Goal: Task Accomplishment & Management: Manage account settings

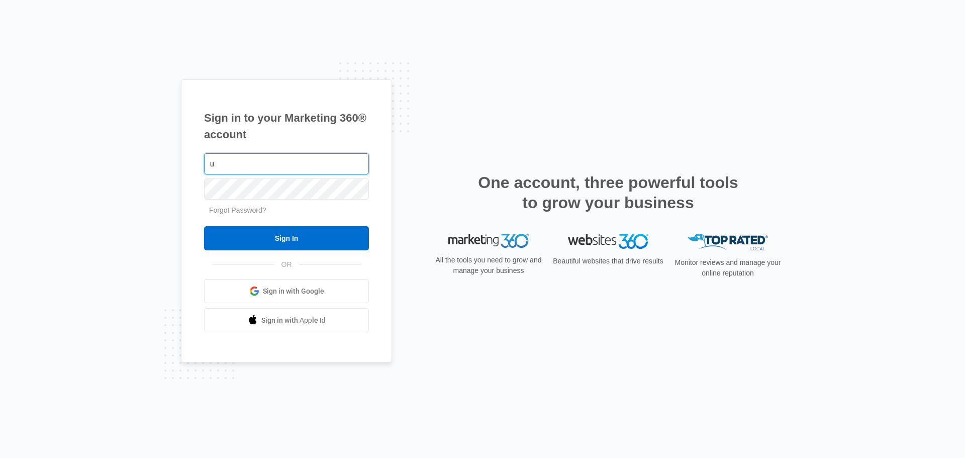
type input "[EMAIL_ADDRESS][DOMAIN_NAME]"
click at [204, 226] on input "Sign In" at bounding box center [286, 238] width 165 height 24
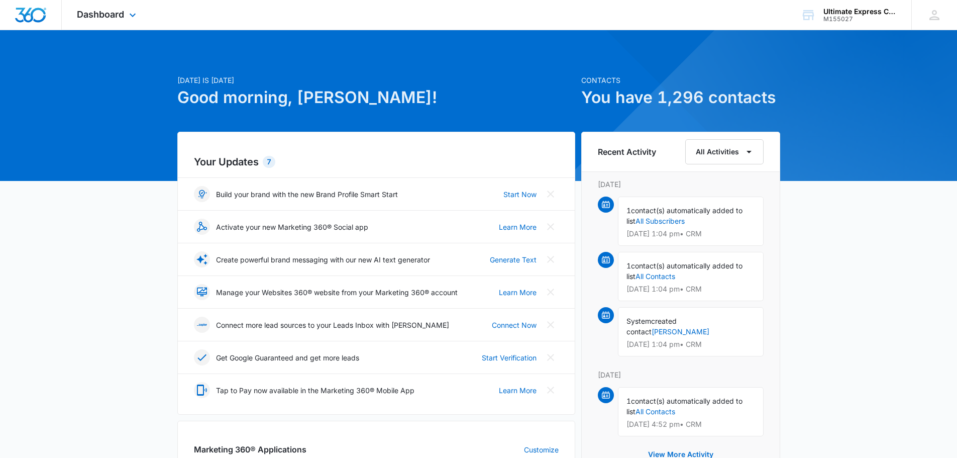
click at [125, 14] on div "Dashboard Apps Reputation Websites Forms CRM Email Social Payments POS Content …" at bounding box center [108, 15] width 92 height 30
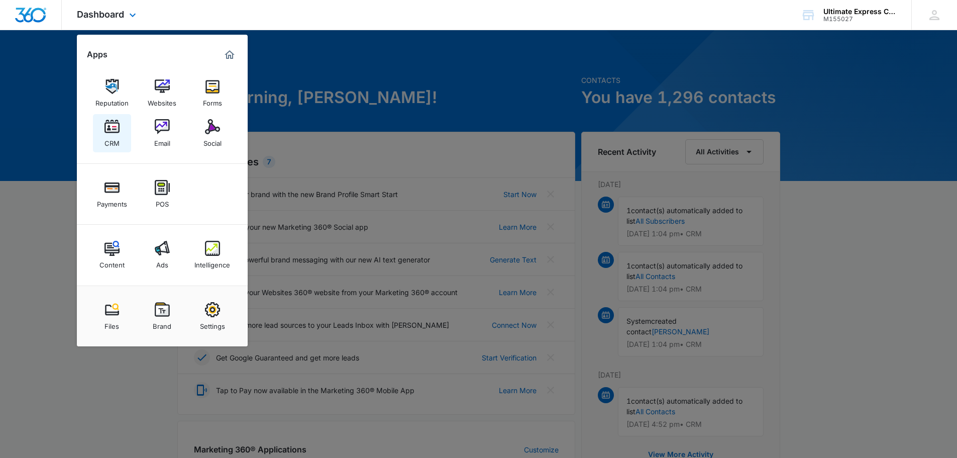
click at [118, 134] on img at bounding box center [112, 126] width 15 height 15
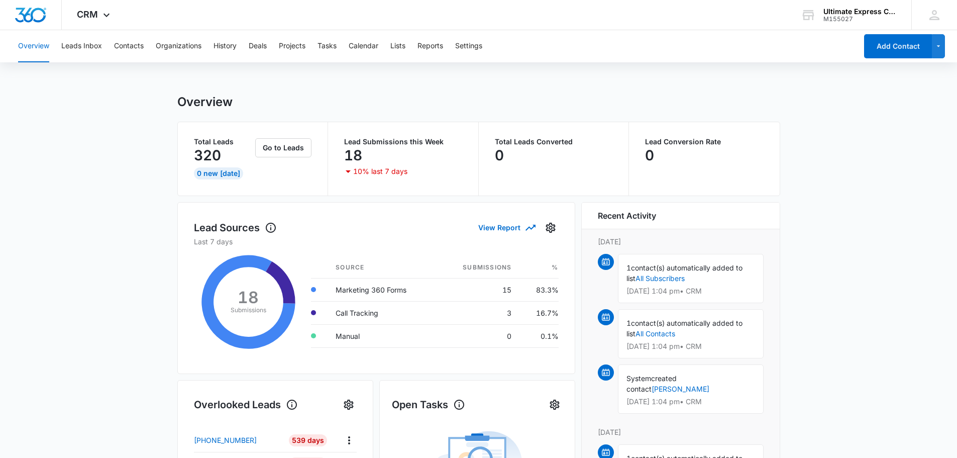
click at [101, 47] on button "Leads Inbox" at bounding box center [81, 46] width 41 height 32
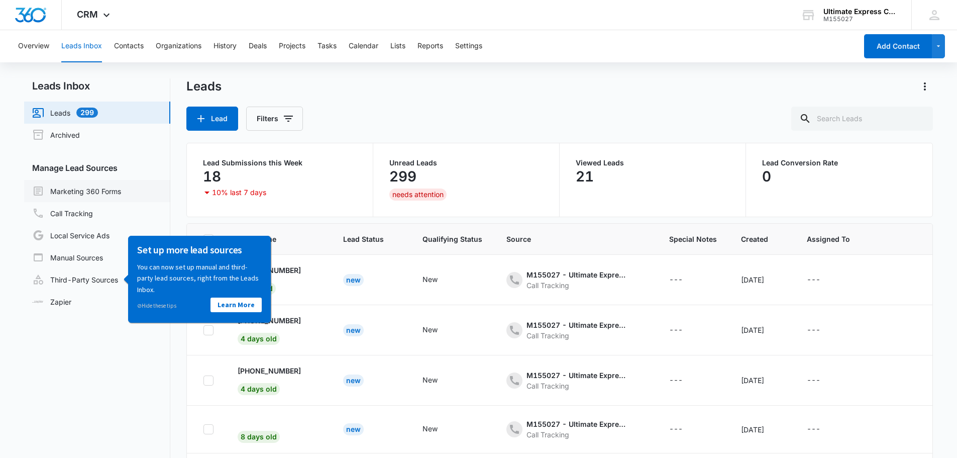
click at [93, 192] on link "Marketing 360 Forms" at bounding box center [76, 191] width 89 height 12
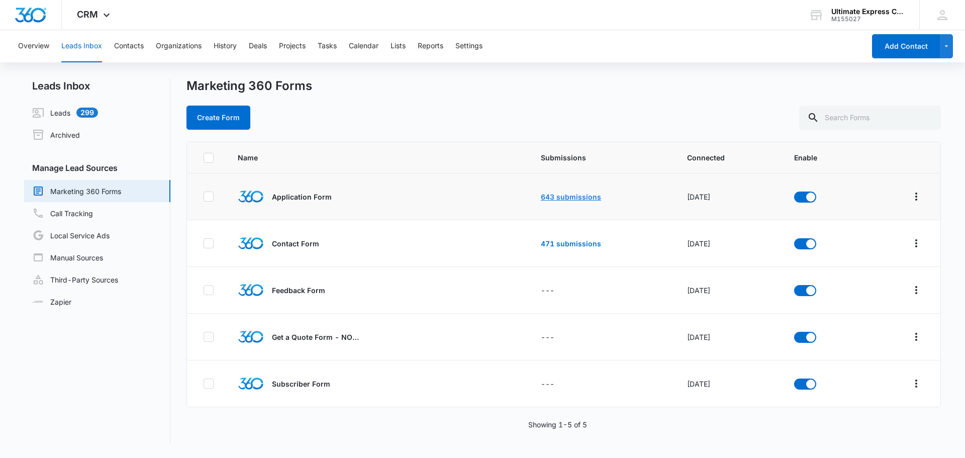
click at [568, 195] on link "643 submissions" at bounding box center [571, 196] width 60 height 9
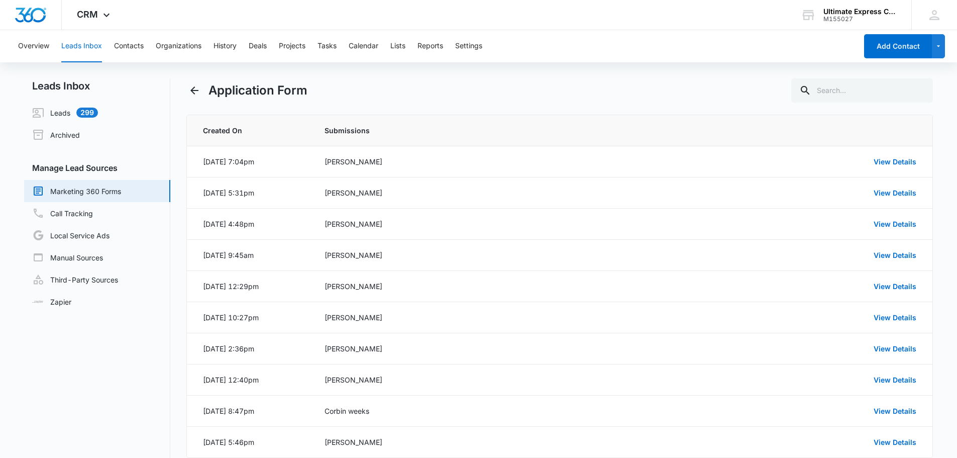
click at [620, 93] on div "Application Form" at bounding box center [559, 90] width 747 height 24
click at [909, 162] on link "View Details" at bounding box center [895, 161] width 43 height 9
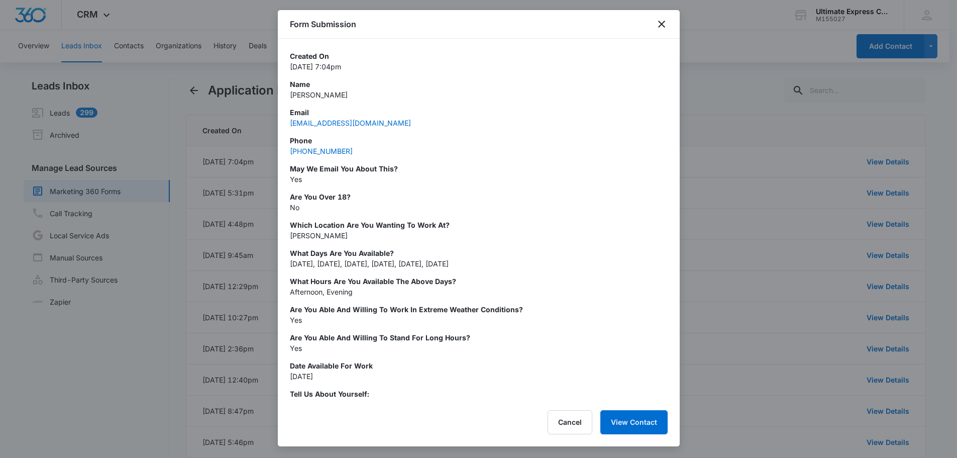
click at [784, 196] on div at bounding box center [478, 229] width 957 height 458
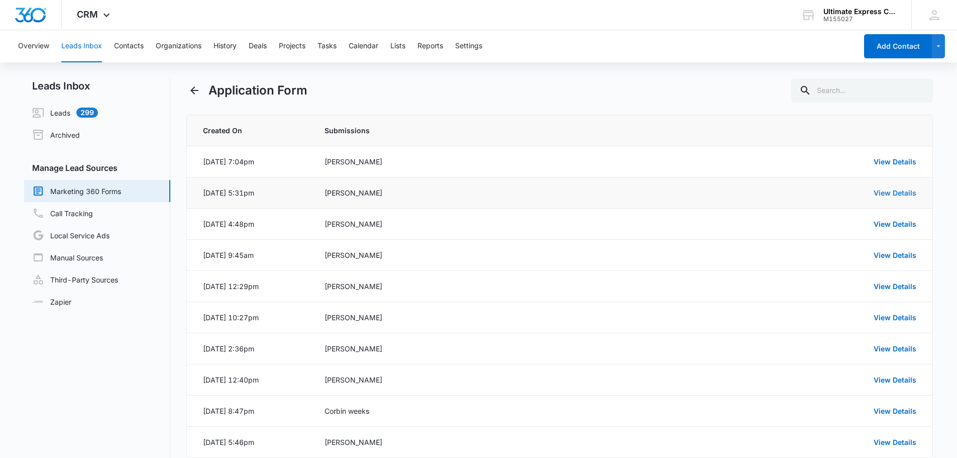
click at [879, 190] on link "View Details" at bounding box center [895, 192] width 43 height 9
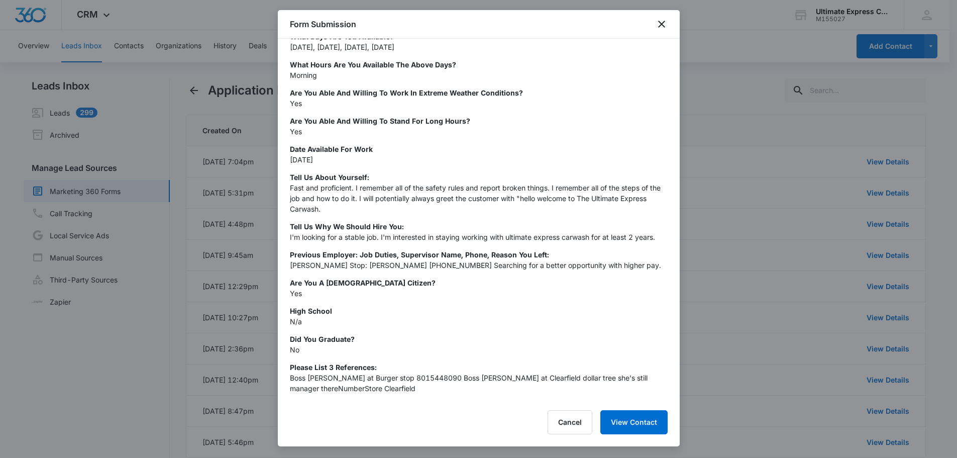
scroll to position [238, 0]
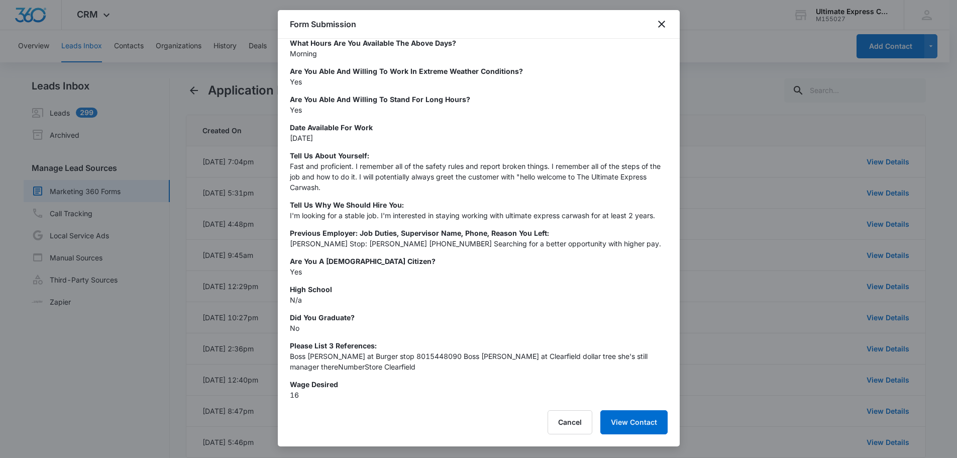
click at [714, 256] on div at bounding box center [478, 229] width 957 height 458
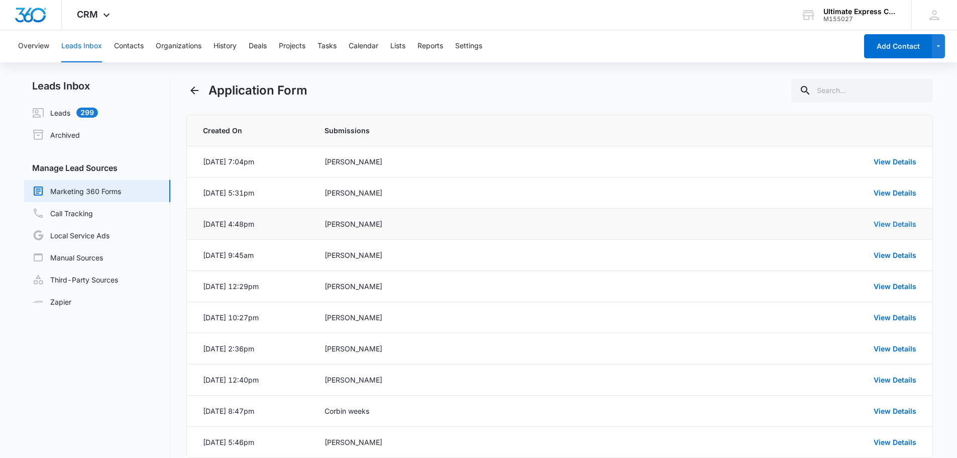
click at [886, 224] on link "View Details" at bounding box center [895, 224] width 43 height 9
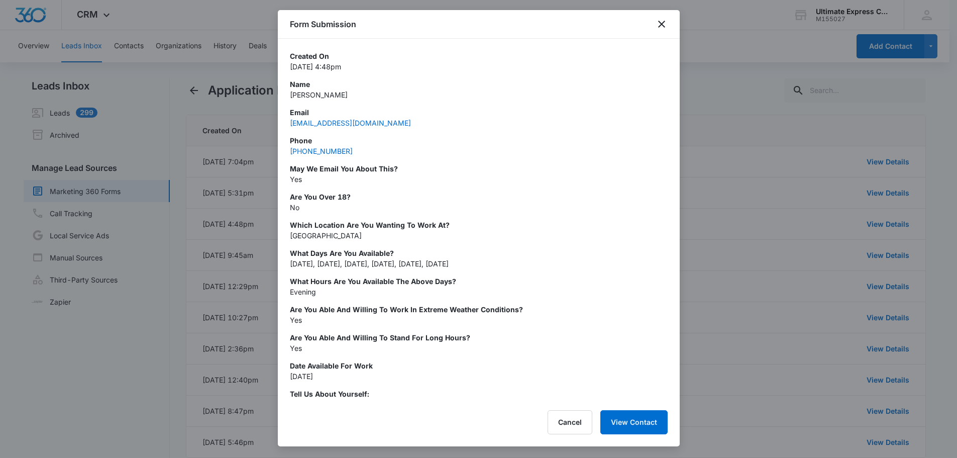
click at [875, 242] on div at bounding box center [478, 229] width 957 height 458
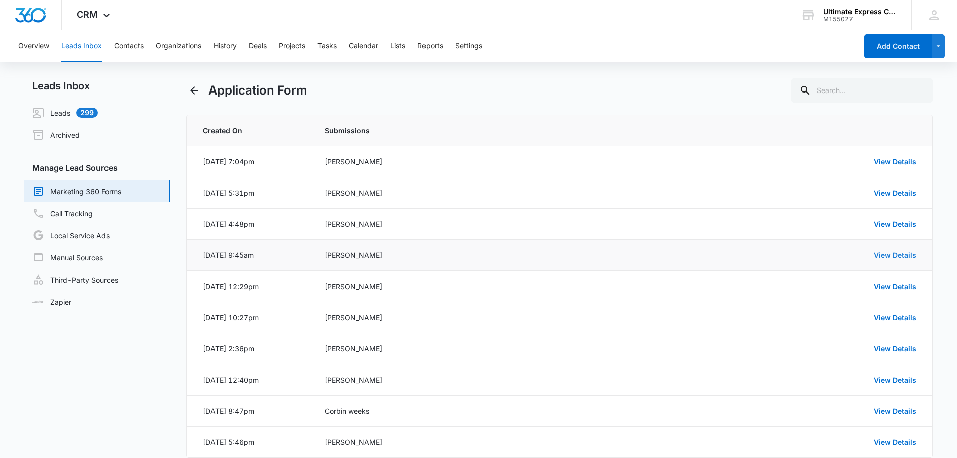
click at [883, 258] on link "View Details" at bounding box center [895, 255] width 43 height 9
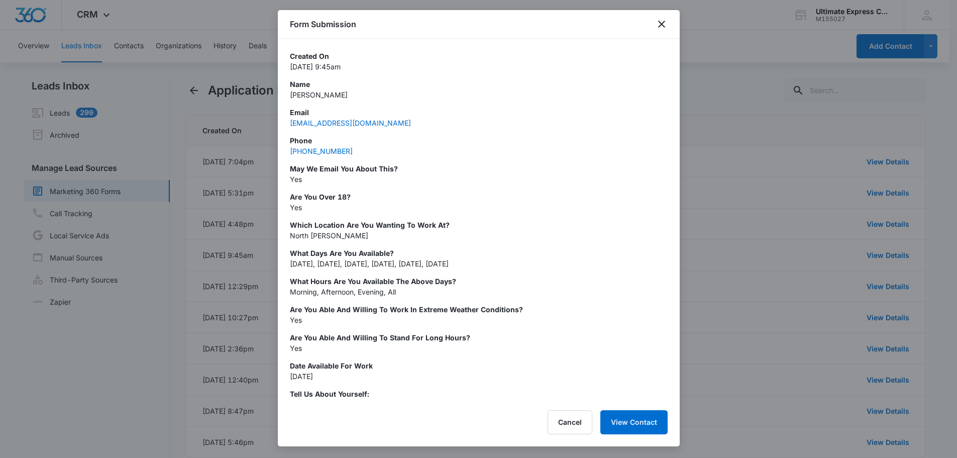
click at [877, 266] on div at bounding box center [478, 229] width 957 height 458
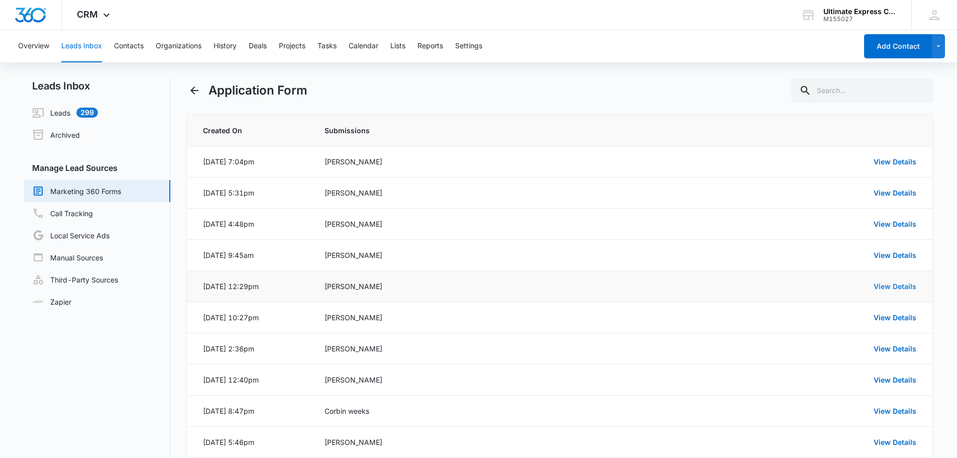
click at [878, 286] on link "View Details" at bounding box center [895, 286] width 43 height 9
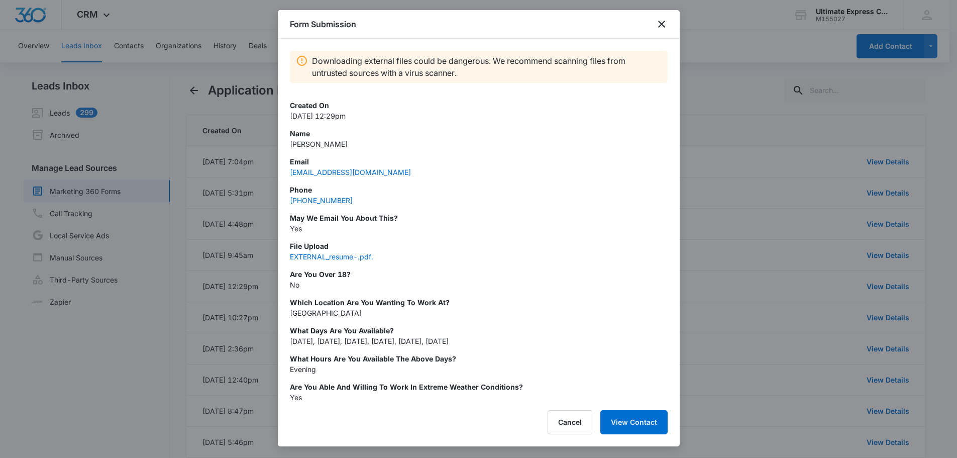
click at [872, 289] on div at bounding box center [478, 229] width 957 height 458
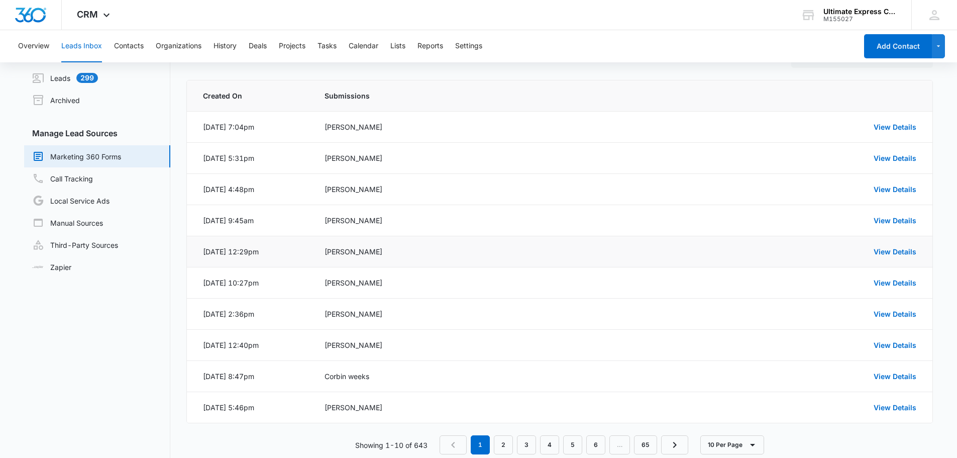
scroll to position [50, 0]
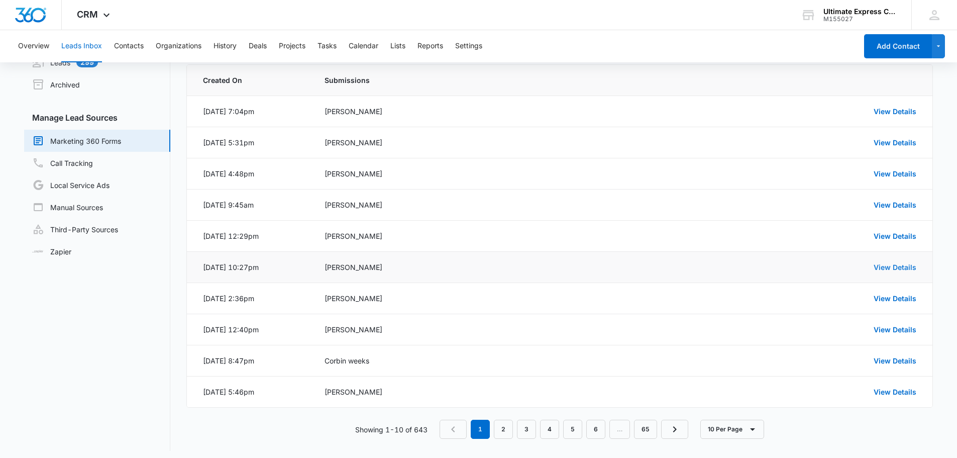
click at [887, 263] on link "View Details" at bounding box center [895, 267] width 43 height 9
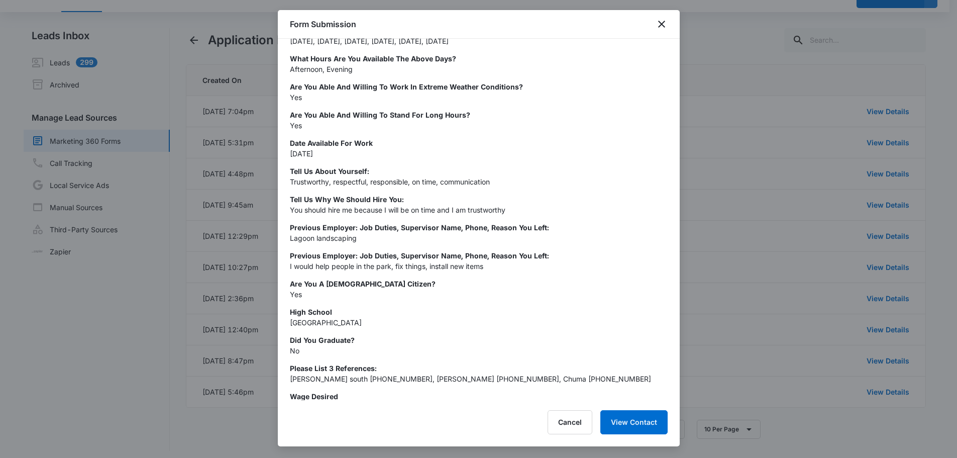
scroll to position [235, 0]
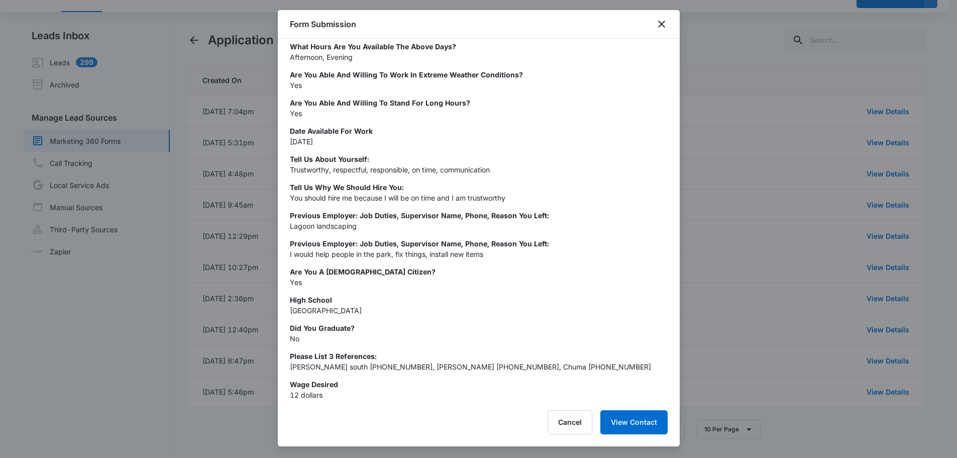
click at [706, 226] on div at bounding box center [478, 229] width 957 height 458
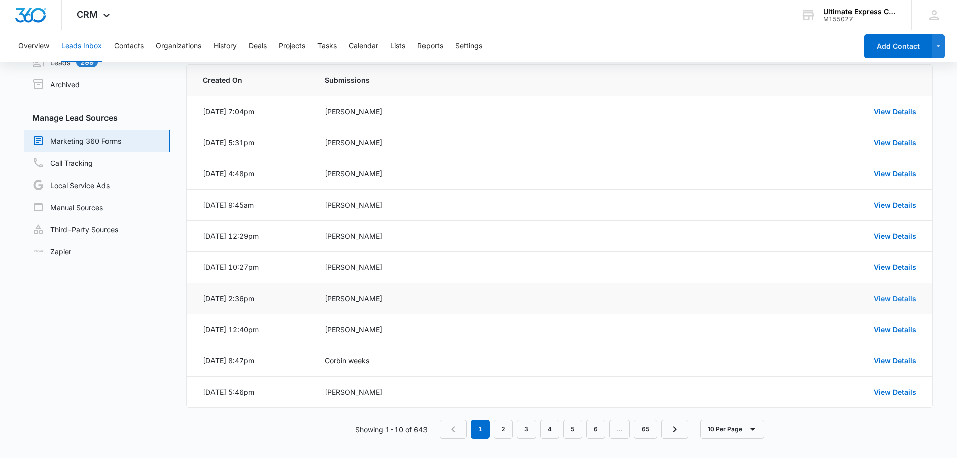
click at [885, 296] on link "View Details" at bounding box center [895, 298] width 43 height 9
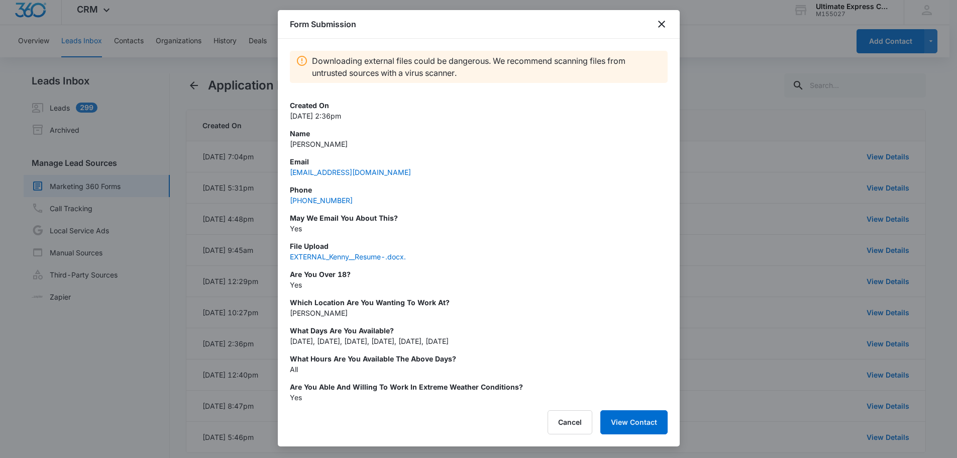
scroll to position [55, 0]
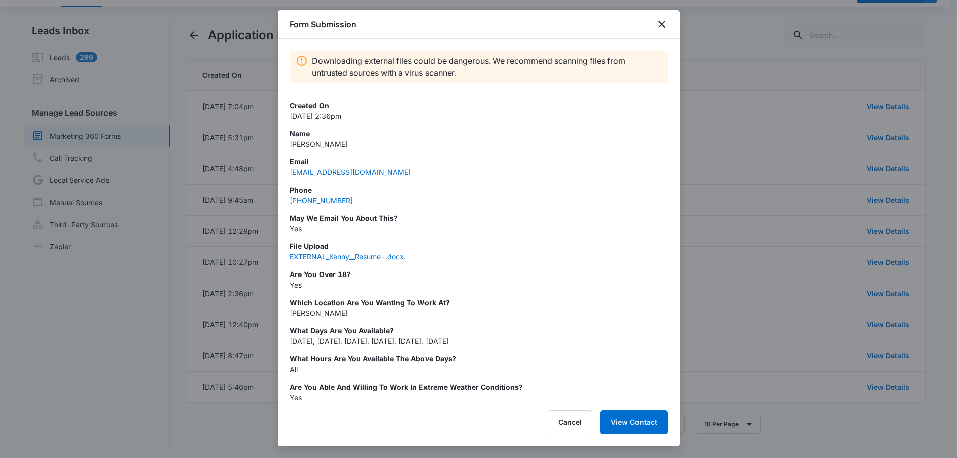
click at [264, 282] on div at bounding box center [478, 229] width 957 height 458
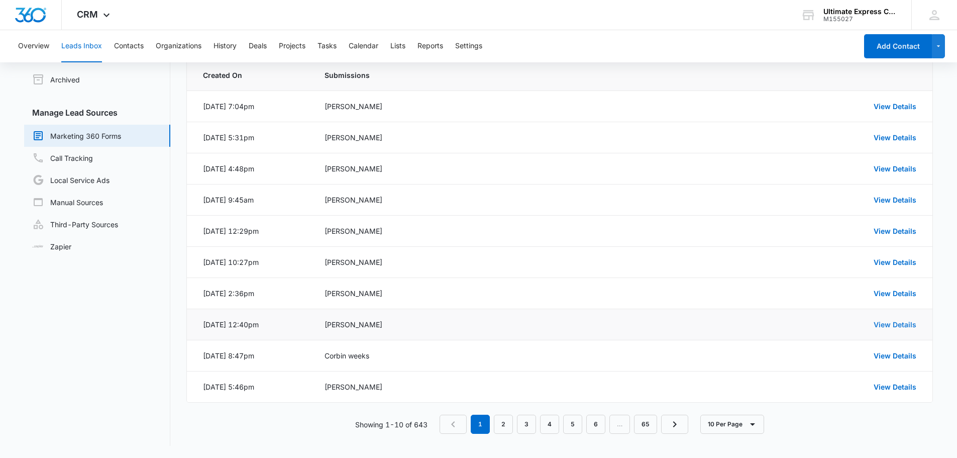
click at [894, 324] on link "View Details" at bounding box center [895, 324] width 43 height 9
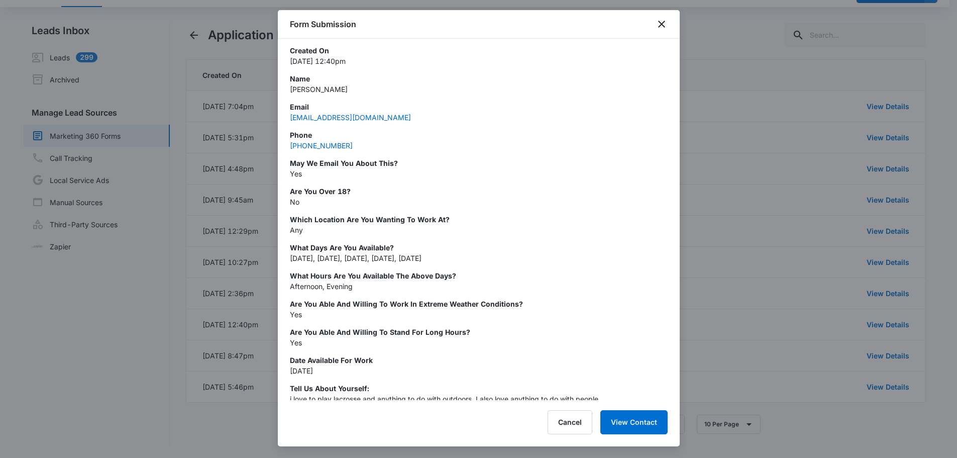
scroll to position [0, 0]
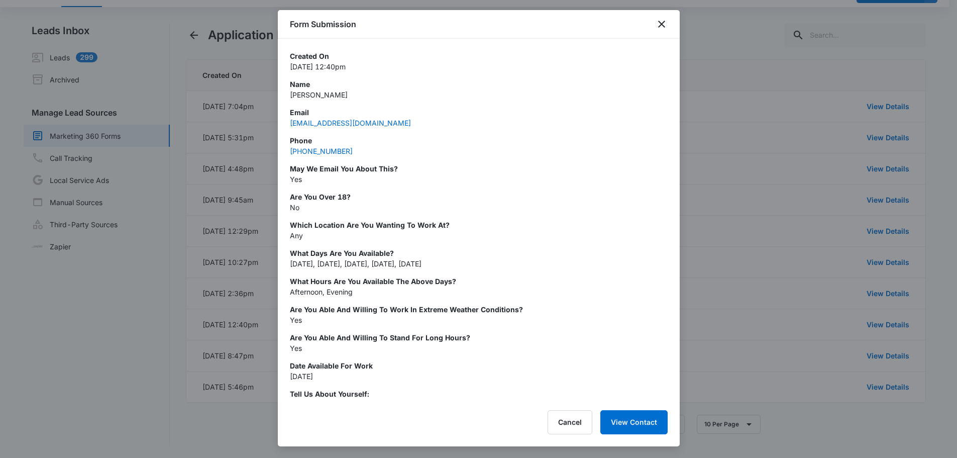
click at [844, 232] on div at bounding box center [478, 229] width 957 height 458
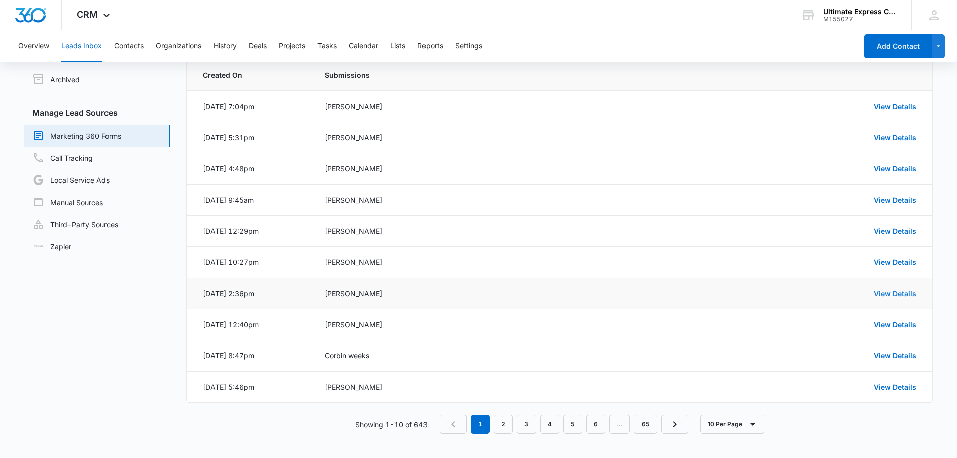
click at [890, 294] on link "View Details" at bounding box center [895, 293] width 43 height 9
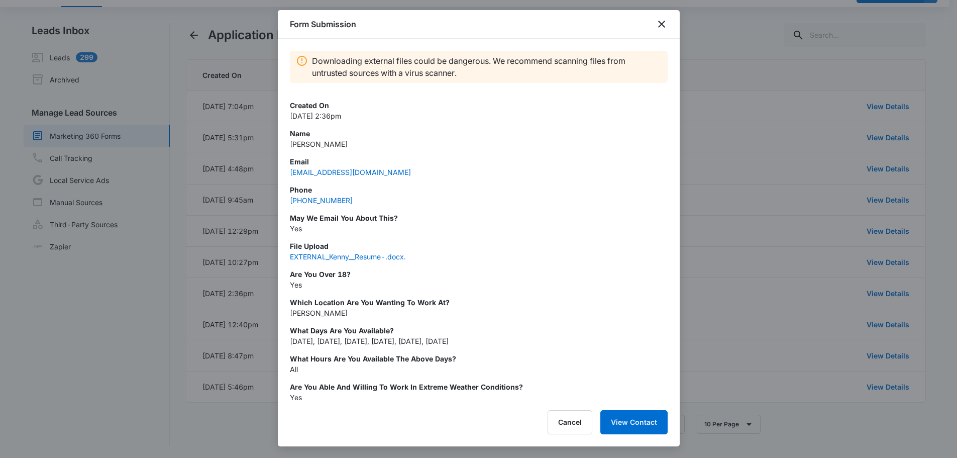
click at [723, 251] on div at bounding box center [478, 229] width 957 height 458
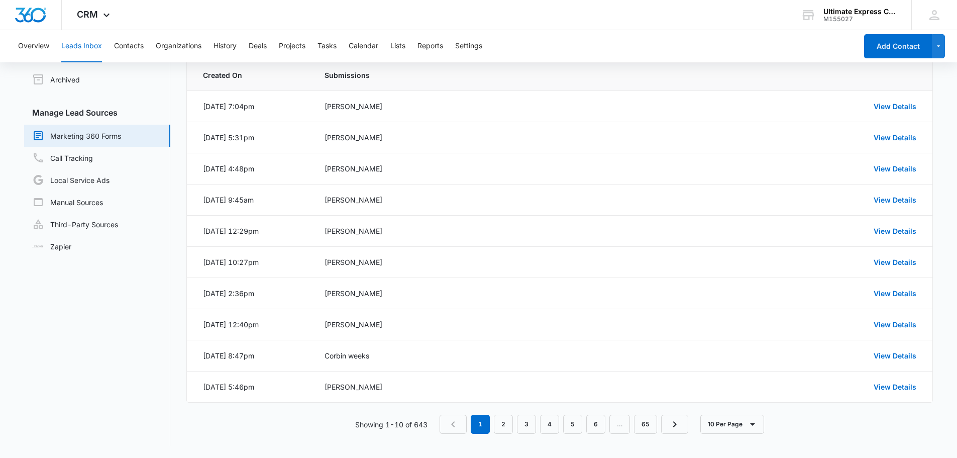
click at [795, 78] on span at bounding box center [787, 75] width 260 height 11
click at [77, 325] on nav "Leads Inbox Leads 299 Archived Manage Lead Sources Marketing 360 Forms Call Tra…" at bounding box center [97, 234] width 146 height 423
click at [180, 297] on div "Leads Inbox Leads 299 Archived Manage Lead Sources Marketing 360 Forms Call Tra…" at bounding box center [478, 234] width 909 height 423
click at [509, 426] on link "2" at bounding box center [503, 424] width 19 height 19
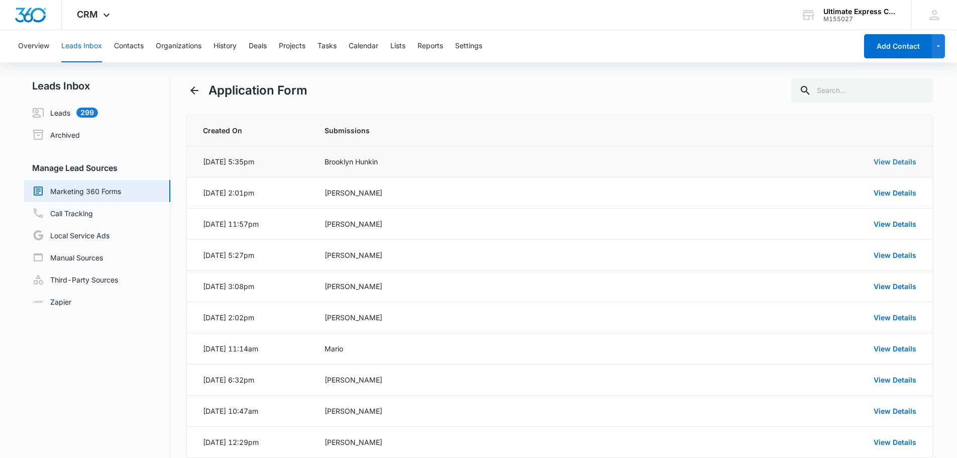
click at [897, 159] on link "View Details" at bounding box center [895, 161] width 43 height 9
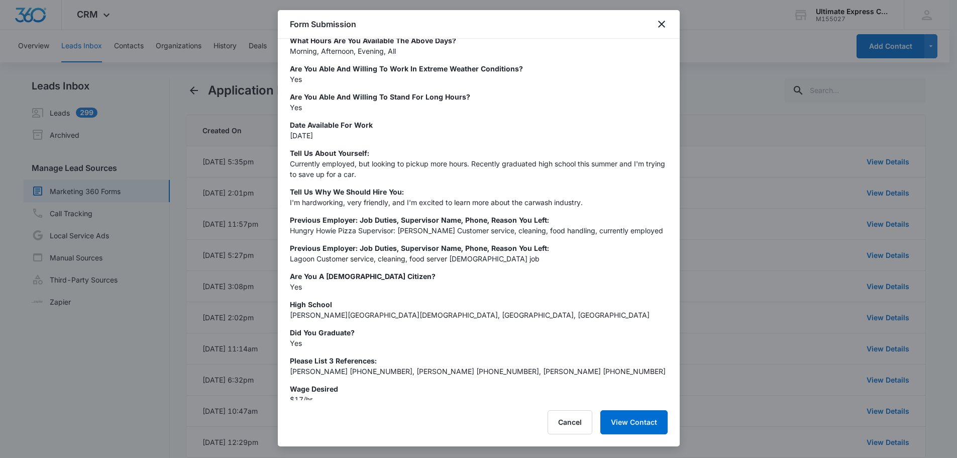
scroll to position [323, 0]
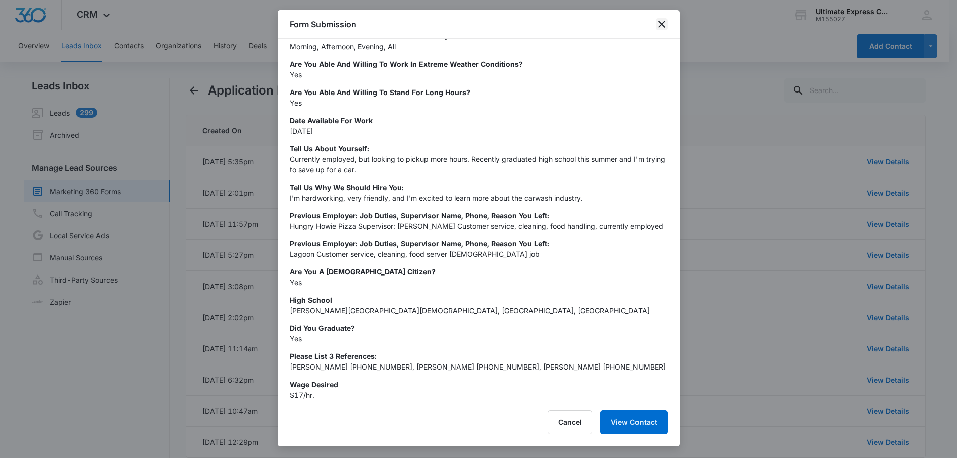
click at [659, 24] on icon "close" at bounding box center [662, 24] width 12 height 12
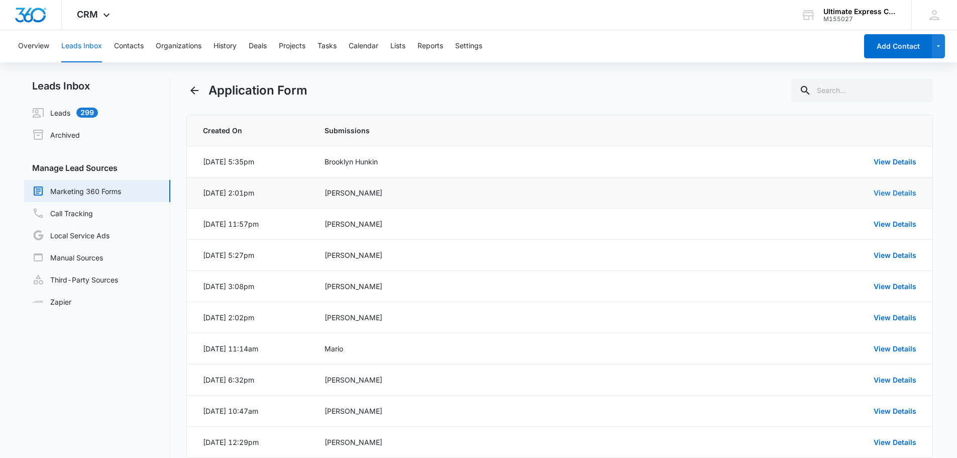
click at [912, 195] on link "View Details" at bounding box center [895, 192] width 43 height 9
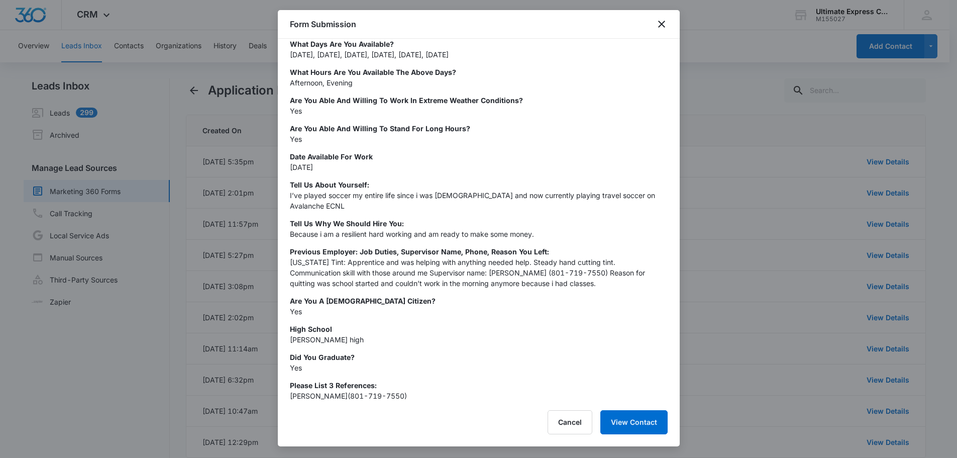
scroll to position [238, 0]
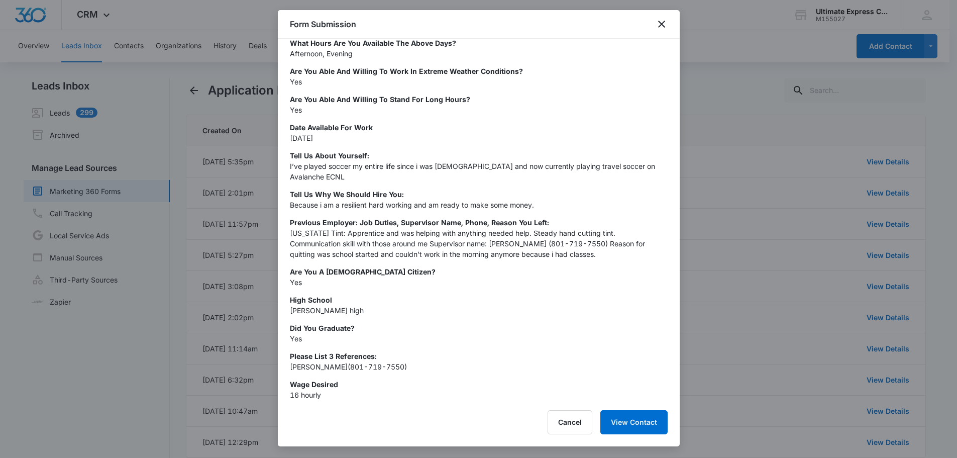
click at [795, 275] on div at bounding box center [478, 229] width 957 height 458
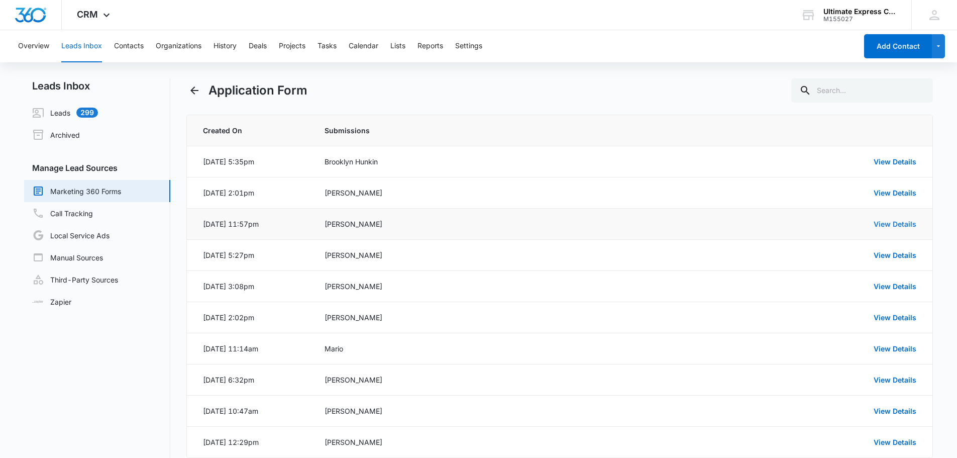
click at [899, 223] on link "View Details" at bounding box center [895, 224] width 43 height 9
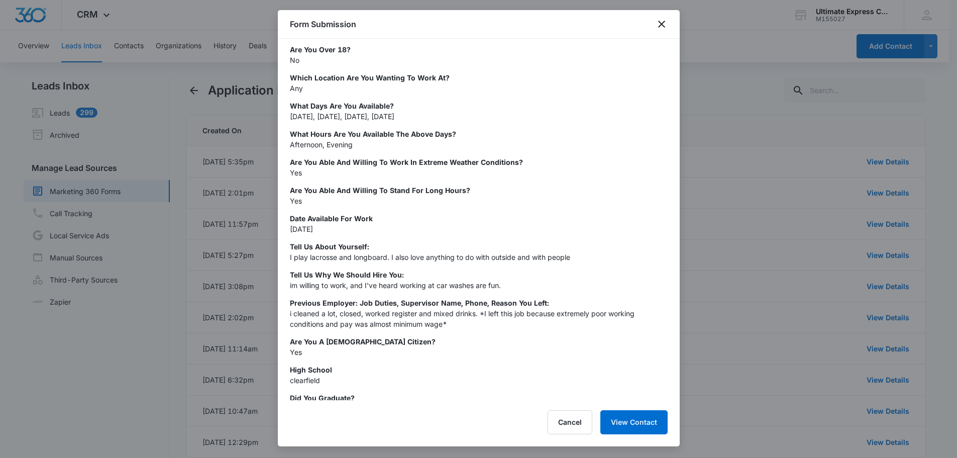
scroll to position [151, 0]
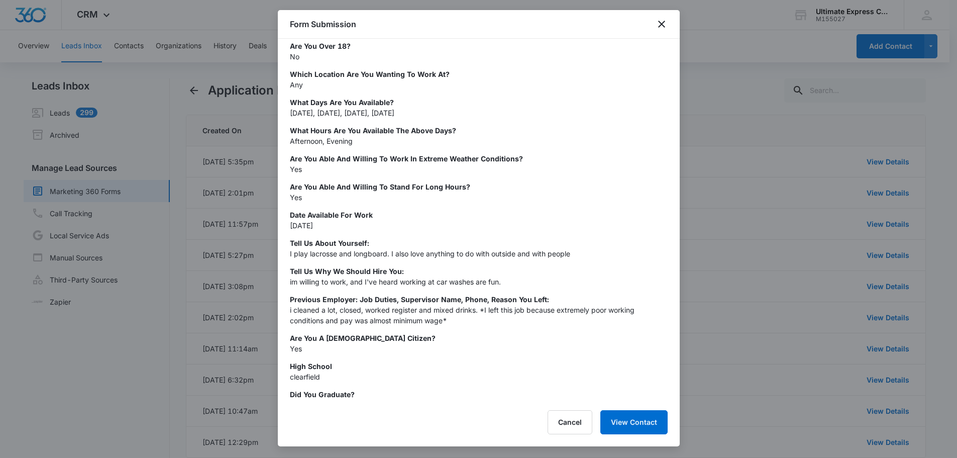
click at [717, 274] on div at bounding box center [478, 229] width 957 height 458
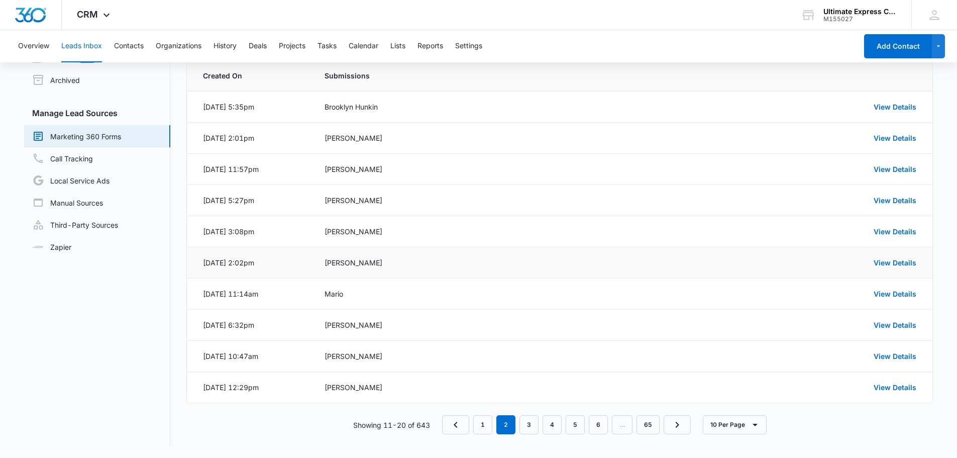
scroll to position [55, 0]
click at [477, 424] on link "1" at bounding box center [482, 424] width 19 height 19
click at [304, 427] on div "Showing 1-10 of 643 1 2 3 4 5 6 … 65 10 Per Page" at bounding box center [559, 424] width 747 height 19
click at [876, 356] on link "View Details" at bounding box center [895, 355] width 43 height 9
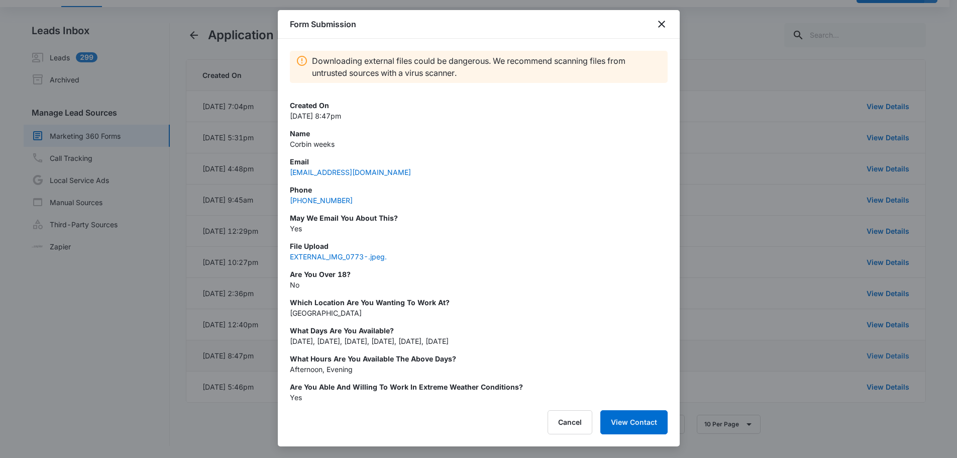
click at [874, 356] on div at bounding box center [478, 229] width 957 height 458
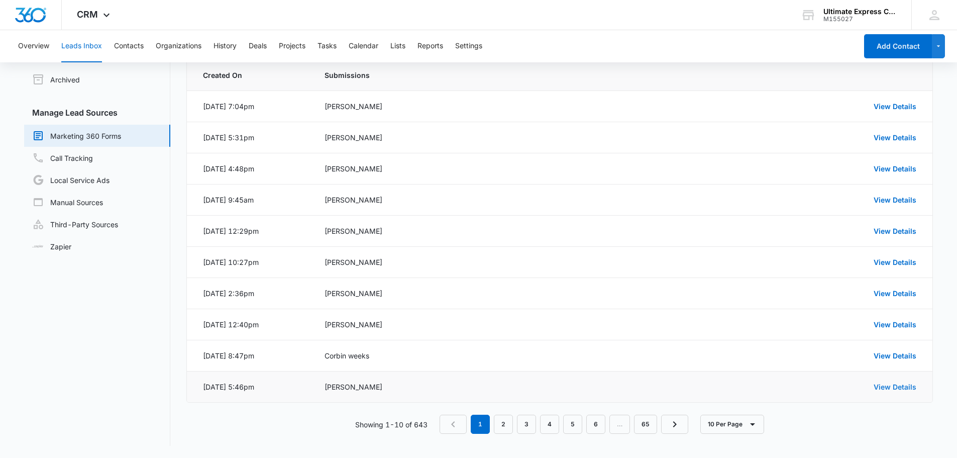
click at [884, 384] on link "View Details" at bounding box center [895, 386] width 43 height 9
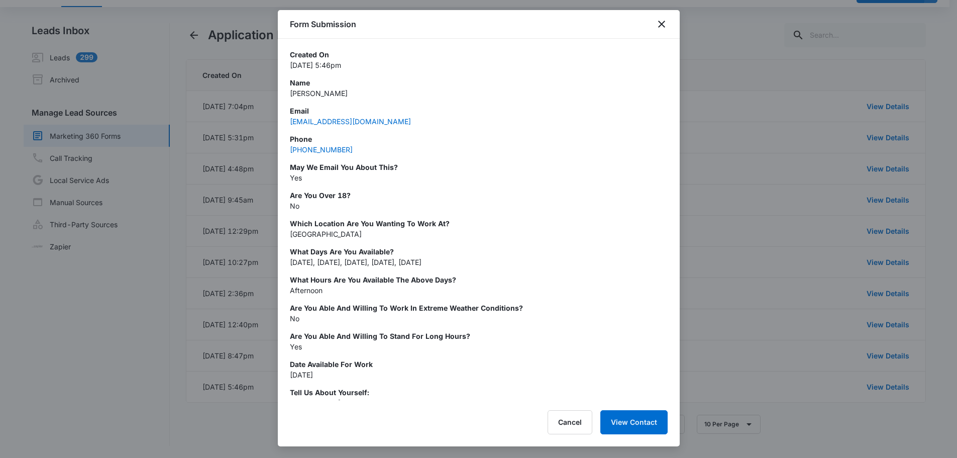
scroll to position [0, 0]
click at [760, 169] on div at bounding box center [478, 229] width 957 height 458
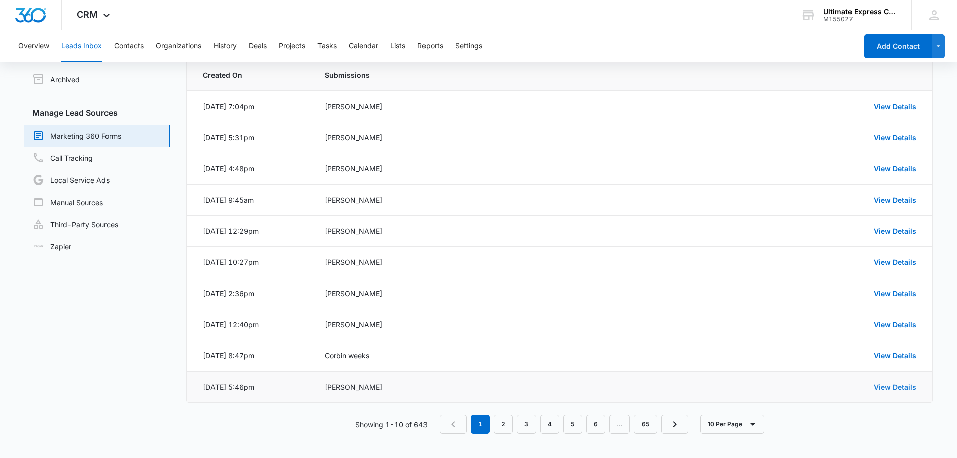
click at [910, 385] on link "View Details" at bounding box center [895, 386] width 43 height 9
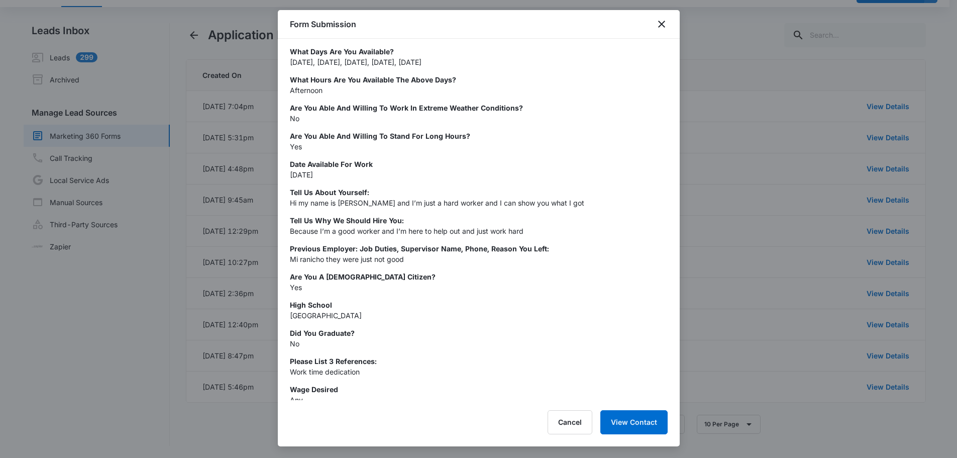
scroll to position [207, 0]
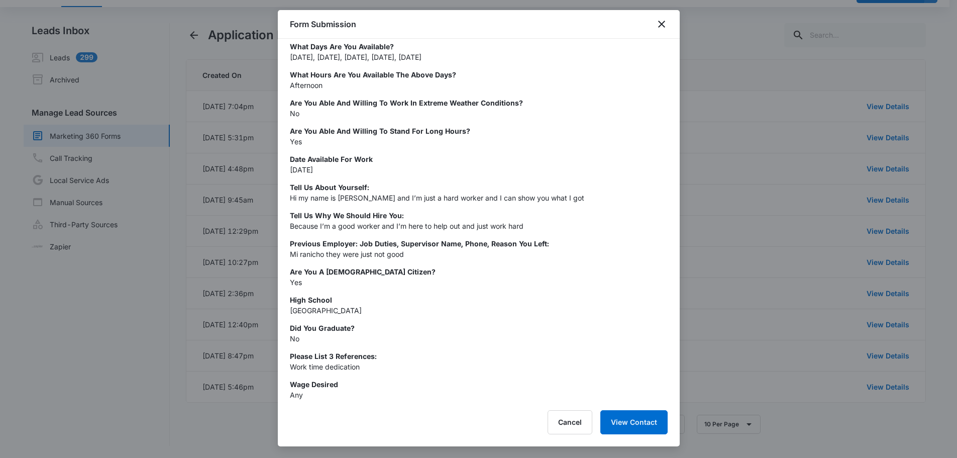
click at [743, 228] on div at bounding box center [478, 229] width 957 height 458
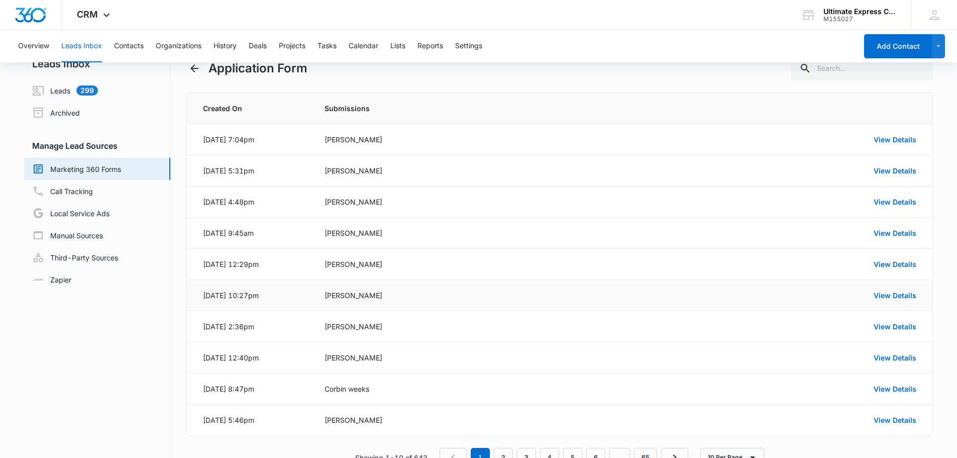
scroll to position [5, 0]
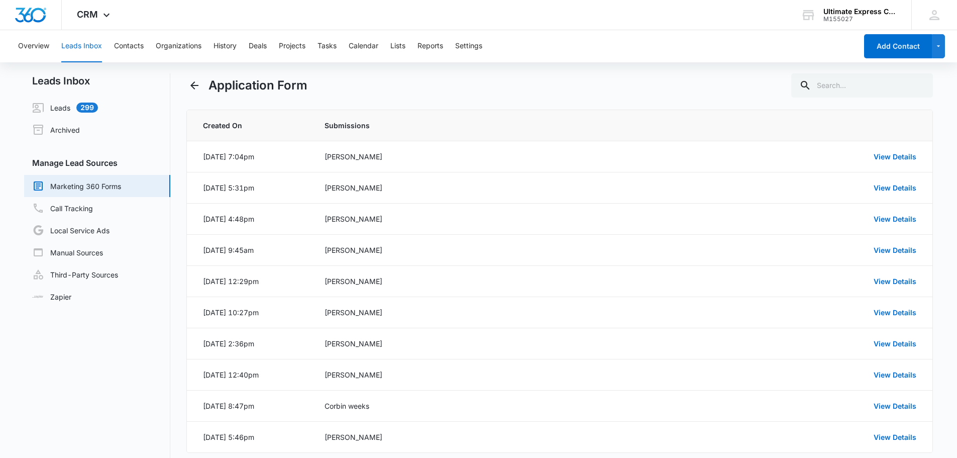
click at [350, 83] on div "Application Form" at bounding box center [559, 85] width 747 height 24
